Goal: Use online tool/utility: Use online tool/utility

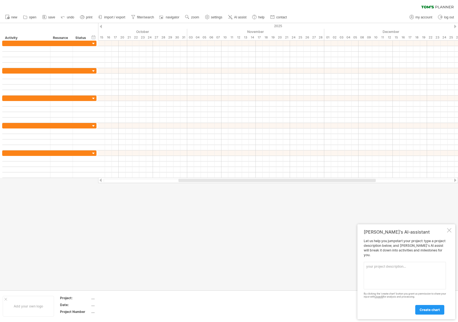
click at [389, 278] on textarea at bounding box center [405, 275] width 82 height 27
paste textarea "Outline the timeline for my dissertation, beginning with proposal development, …"
drag, startPoint x: 433, startPoint y: 283, endPoint x: 432, endPoint y: 290, distance: 7.2
click at [432, 290] on div "Let us help you jumpstart your project: type a project description below, and […" at bounding box center [405, 276] width 82 height 75
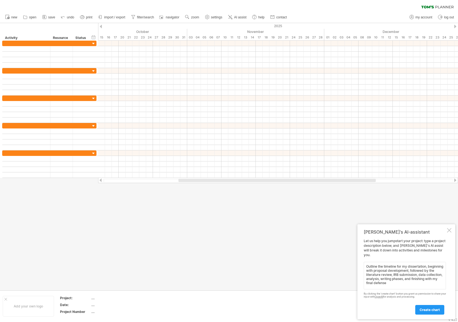
scroll to position [0, 0]
click at [409, 283] on textarea "Outline the timeline for my dissertation, beginning with proposal development, …" at bounding box center [405, 275] width 82 height 27
paste textarea "Loremips dolorsitame Consect adipi & elits. Doei tem incididu utlabore etdolore…"
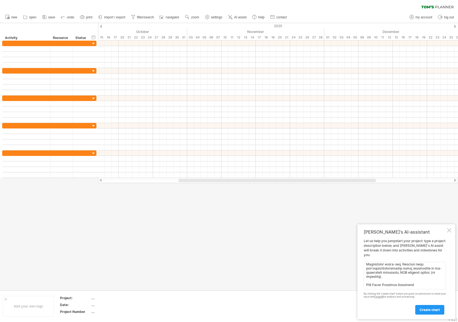
drag, startPoint x: 416, startPoint y: 284, endPoint x: 361, endPoint y: 289, distance: 54.7
click at [361, 289] on div "[PERSON_NAME]'s AI-assistant Let us help you jumpstart your project: type a pro…" at bounding box center [407, 271] width 98 height 95
type textarea "Loremip dol sitametc adi el seddoeiusmod, temporinc utla etdolore magnaaliqua, …"
click at [429, 311] on span "create chart" at bounding box center [430, 309] width 20 height 4
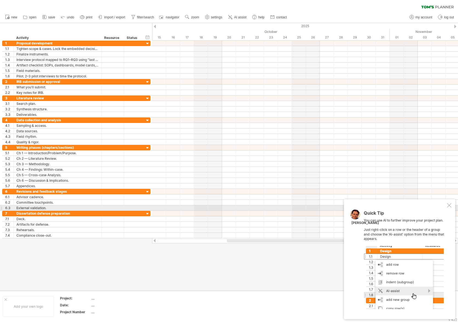
click at [450, 206] on div at bounding box center [449, 205] width 4 height 4
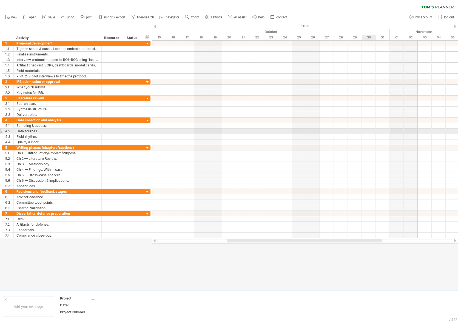
click at [368, 129] on div at bounding box center [305, 130] width 306 height 5
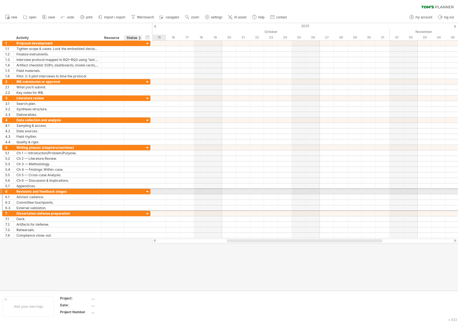
click at [135, 191] on div at bounding box center [133, 191] width 12 height 5
click at [148, 191] on div at bounding box center [147, 191] width 5 height 5
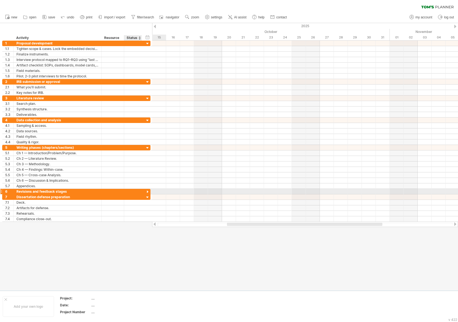
click at [148, 191] on div at bounding box center [147, 191] width 5 height 5
